Goal: Obtain resource: Obtain resource

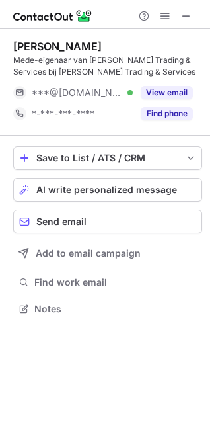
scroll to position [299, 210]
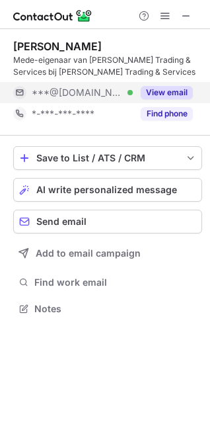
click at [161, 93] on button "View email" at bounding box center [167, 92] width 52 height 13
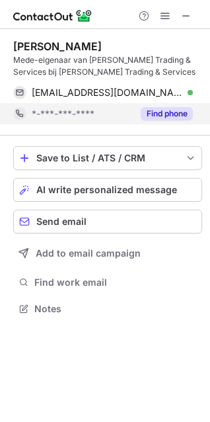
click at [155, 113] on button "Find phone" at bounding box center [167, 113] width 52 height 13
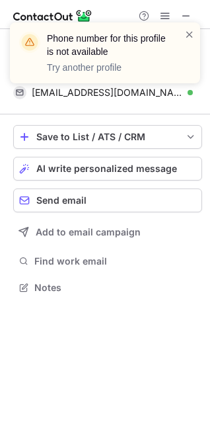
scroll to position [278, 210]
click at [187, 33] on span at bounding box center [189, 34] width 11 height 13
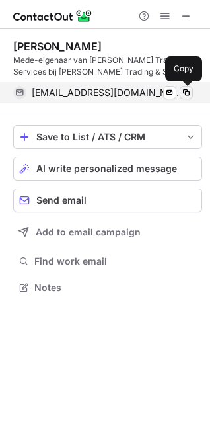
click at [185, 94] on span at bounding box center [186, 92] width 11 height 11
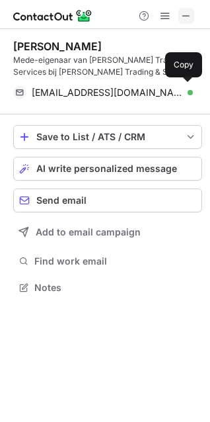
click at [188, 12] on span at bounding box center [186, 16] width 11 height 11
